Goal: Task Accomplishment & Management: Manage account settings

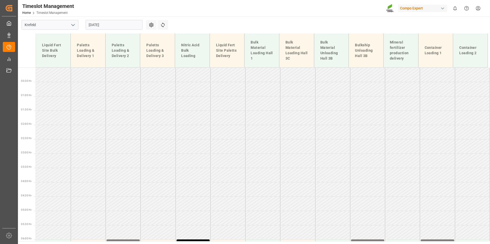
scroll to position [140, 0]
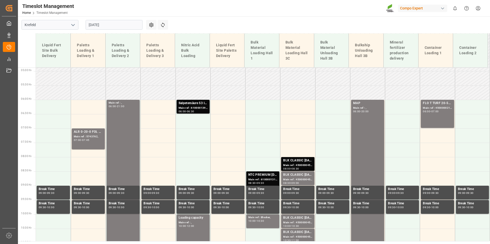
click at [116, 21] on input "[DATE]" at bounding box center [114, 25] width 57 height 10
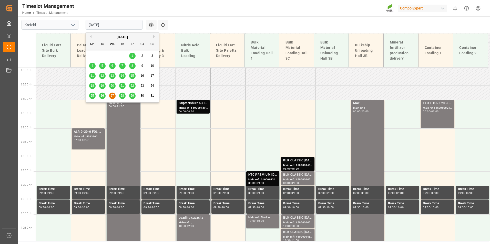
click at [103, 98] on div "26" at bounding box center [102, 96] width 6 height 6
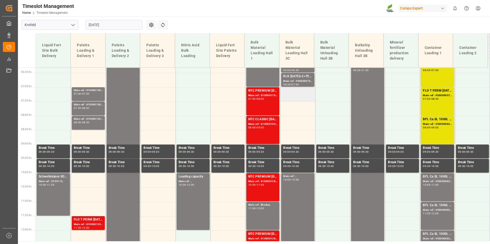
scroll to position [167, 0]
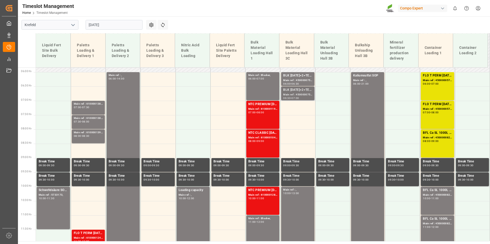
click at [299, 93] on div "Main ref : 4500000754, 2000000628;" at bounding box center [297, 95] width 29 height 4
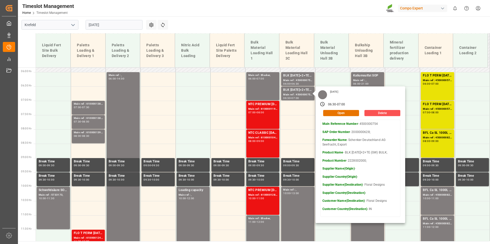
click at [107, 23] on input "[DATE]" at bounding box center [114, 25] width 57 height 10
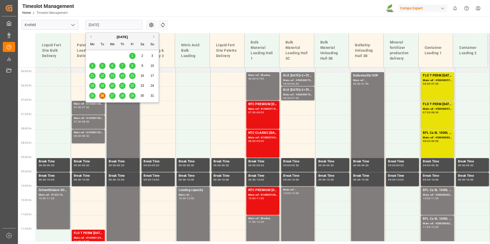
click at [113, 97] on span "27" at bounding box center [111, 96] width 3 height 4
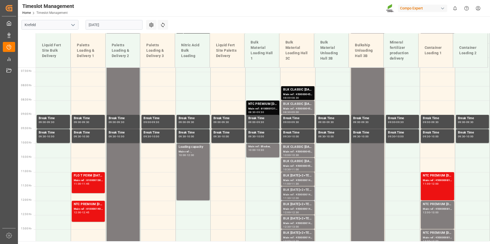
scroll to position [220, 0]
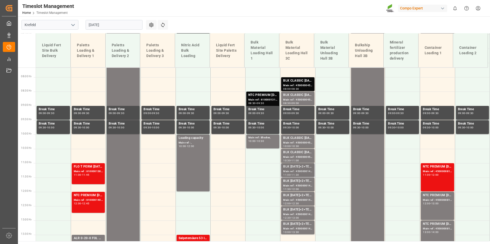
click at [296, 174] on div "11:30" at bounding box center [294, 175] width 7 height 2
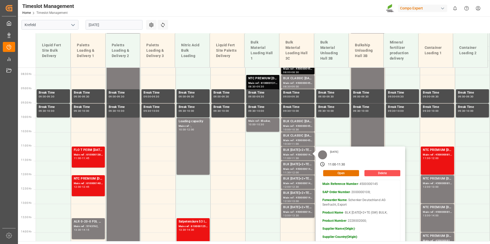
scroll to position [245, 0]
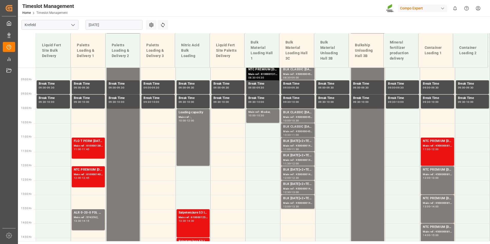
click at [296, 131] on div "Main ref : 4500000456, 2000000389;" at bounding box center [297, 132] width 29 height 4
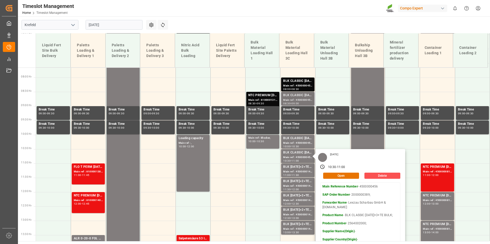
scroll to position [220, 0]
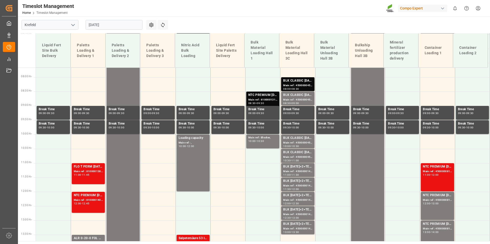
click at [292, 85] on div "Main ref : 4500000453, 2000000389;" at bounding box center [297, 85] width 29 height 4
click at [296, 100] on div "Main ref : 4500000454, 2000000389;" at bounding box center [297, 100] width 29 height 4
click at [303, 142] on div "Main ref : 4500000455, 2000000389;" at bounding box center [297, 143] width 29 height 4
click at [305, 157] on div "Main ref : 4500000456, 2000000389;" at bounding box center [297, 157] width 29 height 4
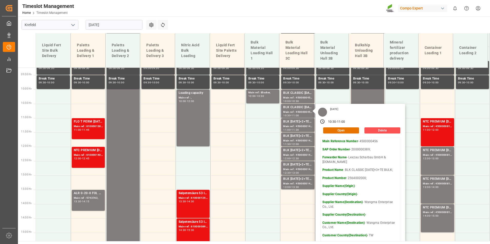
scroll to position [271, 0]
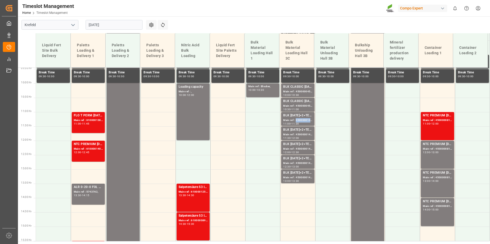
click at [298, 120] on div "Main ref : 4500000145, 2000000108;" at bounding box center [297, 120] width 29 height 4
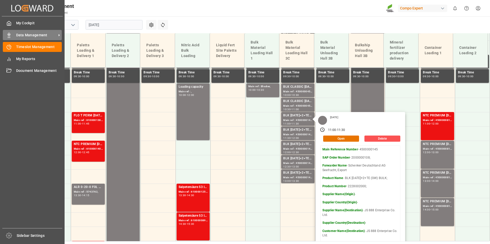
click at [16, 36] on div "Data Management Data Management" at bounding box center [32, 35] width 59 height 10
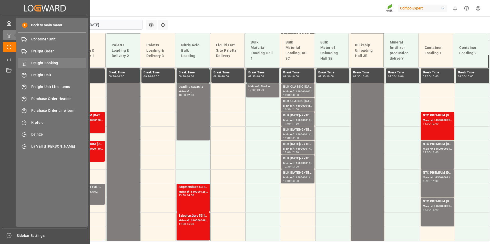
click at [44, 64] on span "Freight Booking" at bounding box center [58, 62] width 55 height 5
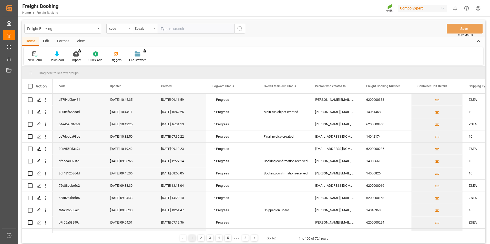
click at [154, 30] on div "Equals" at bounding box center [145, 29] width 26 height 10
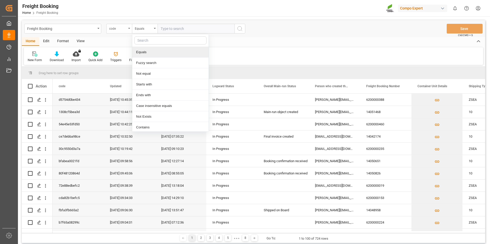
click at [126, 30] on div "code" at bounding box center [117, 28] width 17 height 6
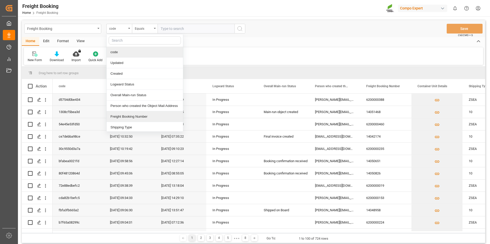
click at [131, 118] on div "Freight Booking Number" at bounding box center [145, 116] width 76 height 11
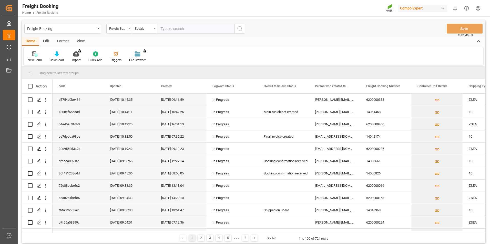
click at [186, 28] on input "text" at bounding box center [195, 29] width 77 height 10
type input "6200000108"
click at [237, 30] on icon "search button" at bounding box center [240, 29] width 6 height 6
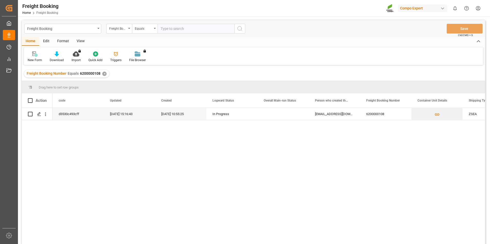
drag, startPoint x: 113, startPoint y: 136, endPoint x: 100, endPoint y: 133, distance: 13.3
click at [100, 133] on div "d3530c493cff [DATE] 15:16:43 [DATE] 10:55:25 In Progress [EMAIL_ADDRESS][DOMAIN…" at bounding box center [268, 178] width 432 height 140
click at [37, 115] on icon "Press SPACE to select this row." at bounding box center [39, 114] width 4 height 4
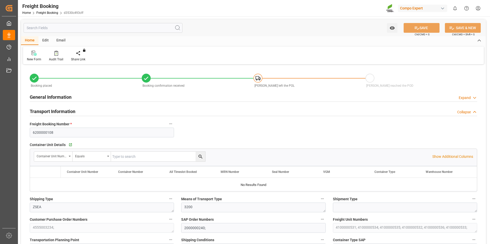
type input "[PERSON_NAME]"
type input "[PERSON_NAME] Marine Transport Corp."
type input "9773210"
type input "NLRTM"
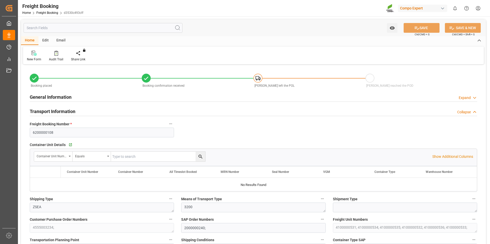
type input "VNVTG"
type input "0"
type input "291500"
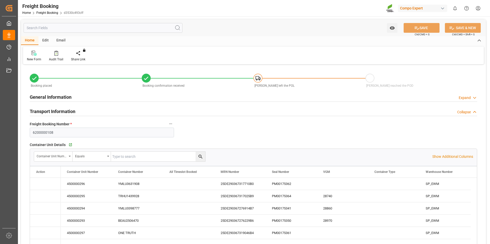
type input "[DATE] 01:00"
type input "[DATE] 16:00"
type input "[DATE] 00:00"
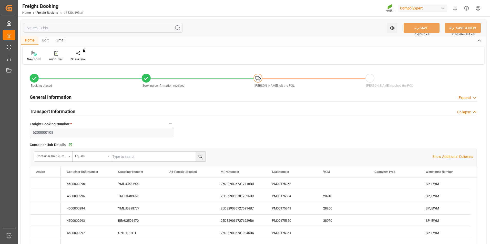
type input "[DATE] 10:55"
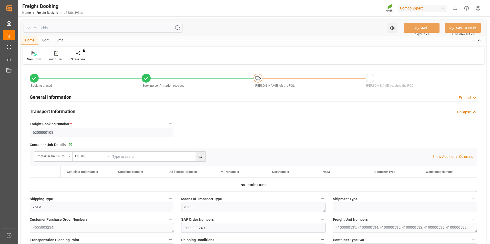
type input "[PERSON_NAME]"
type input "[PERSON_NAME] Marine Transport Corp."
type input "9773210"
type input "NLRTM"
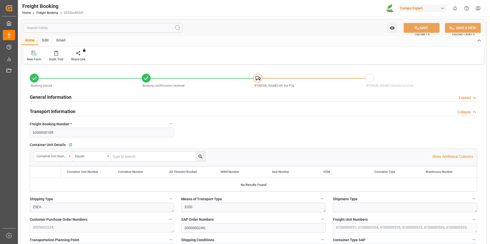
type input "VNVTG"
type input "0"
type input "291500"
type input "[DATE] 01:00"
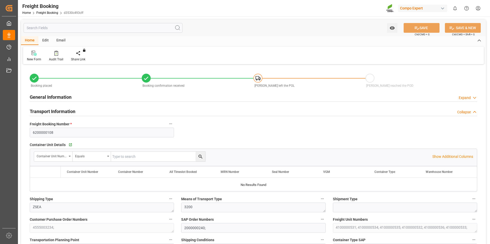
type input "[DATE] 01:00"
type input "[DATE] 16:00"
type input "[DATE] 00:00"
type input "[DATE] 10:55"
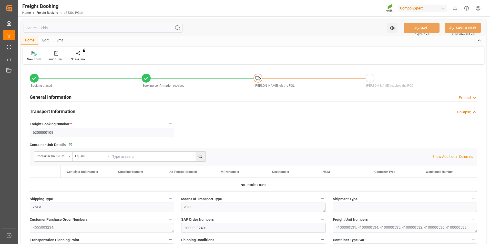
type input "[DATE] 10:55"
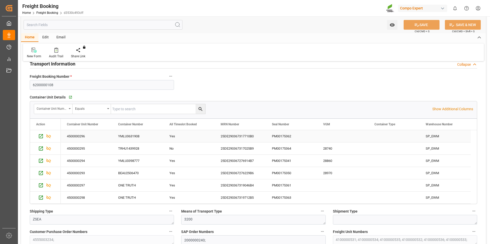
scroll to position [51, 0]
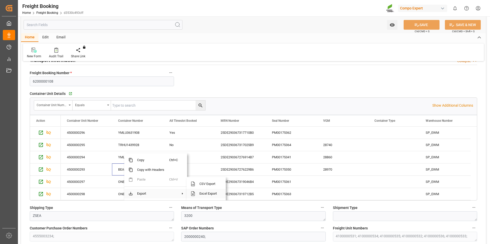
click at [199, 194] on span "Excel Export" at bounding box center [208, 194] width 26 height 10
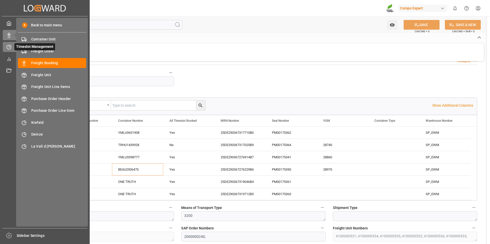
click at [10, 51] on div "Timeslot Management Timeslot Management" at bounding box center [45, 47] width 84 height 10
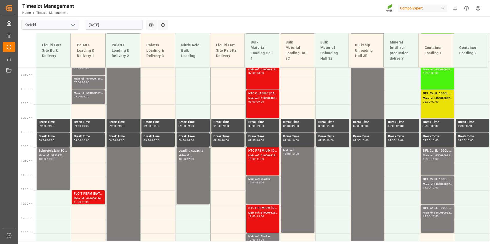
scroll to position [300, 0]
